Goal: Transaction & Acquisition: Purchase product/service

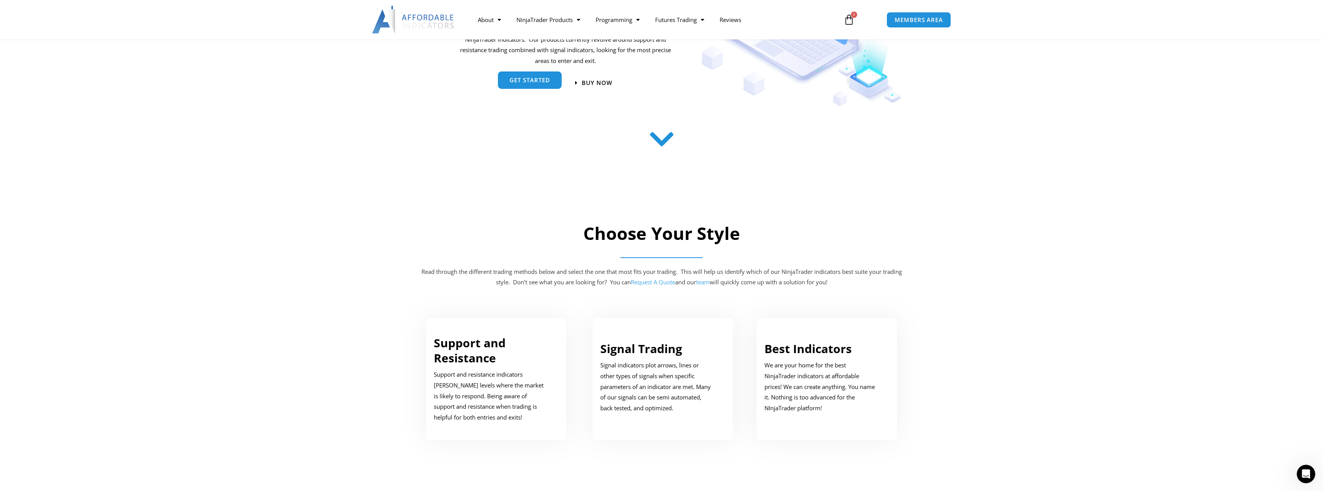
scroll to position [116, 0]
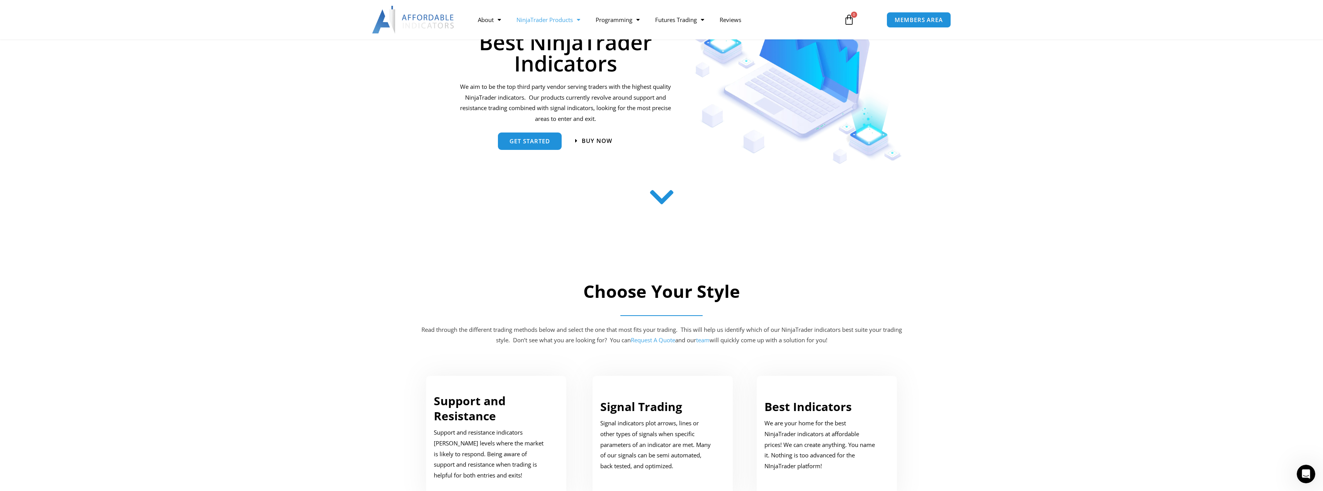
click at [552, 24] on link "NinjaTrader Products" at bounding box center [548, 20] width 79 height 18
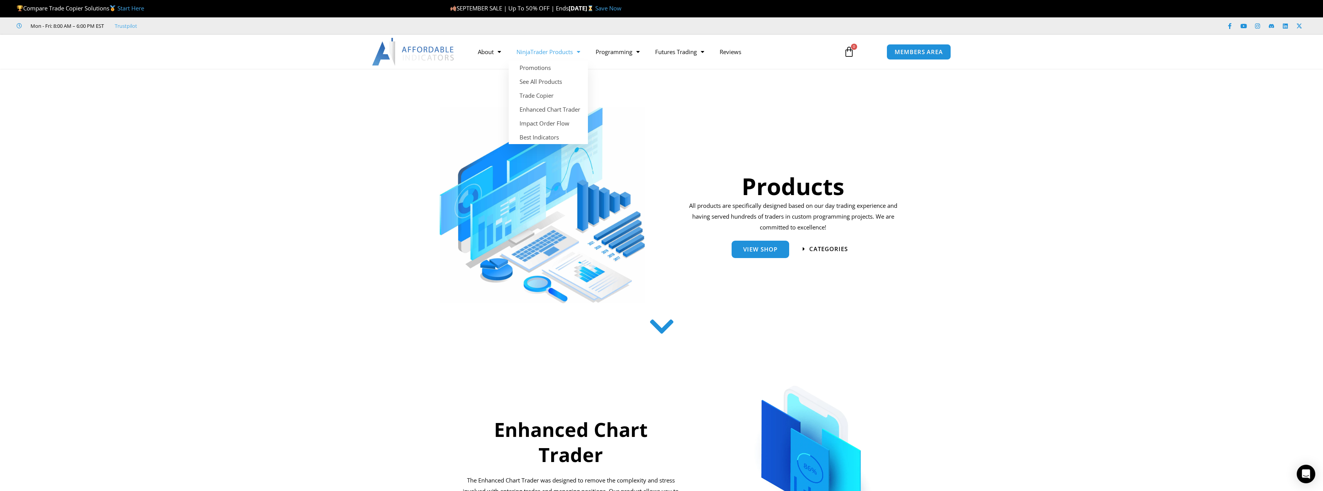
click at [546, 51] on link "NinjaTrader Products" at bounding box center [548, 52] width 79 height 18
click at [553, 123] on link "Impact Order Flow" at bounding box center [548, 123] width 79 height 14
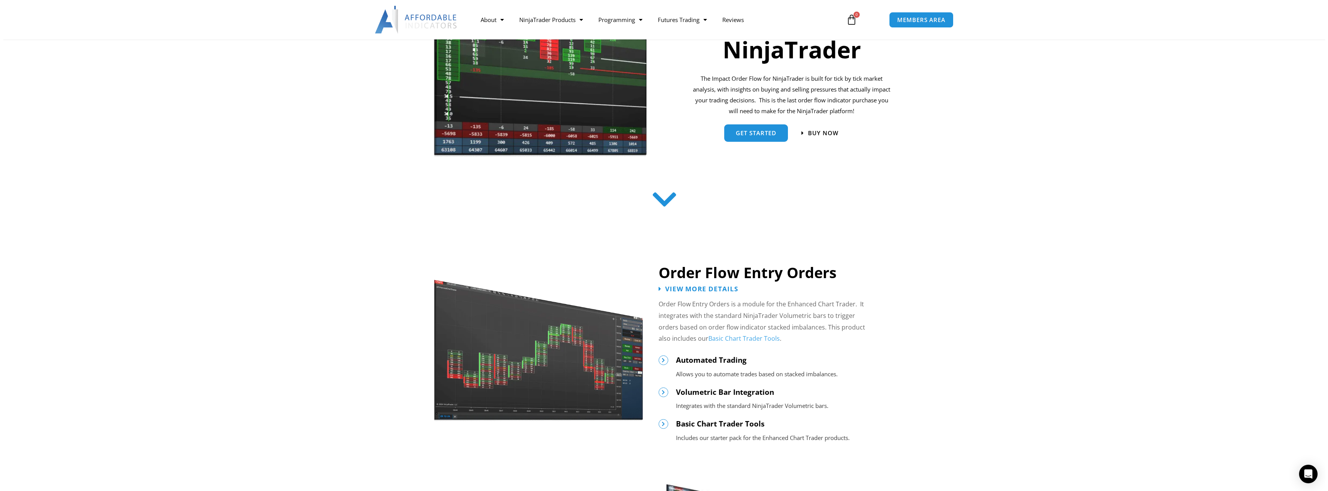
scroll to position [270, 0]
